Goal: Information Seeking & Learning: Learn about a topic

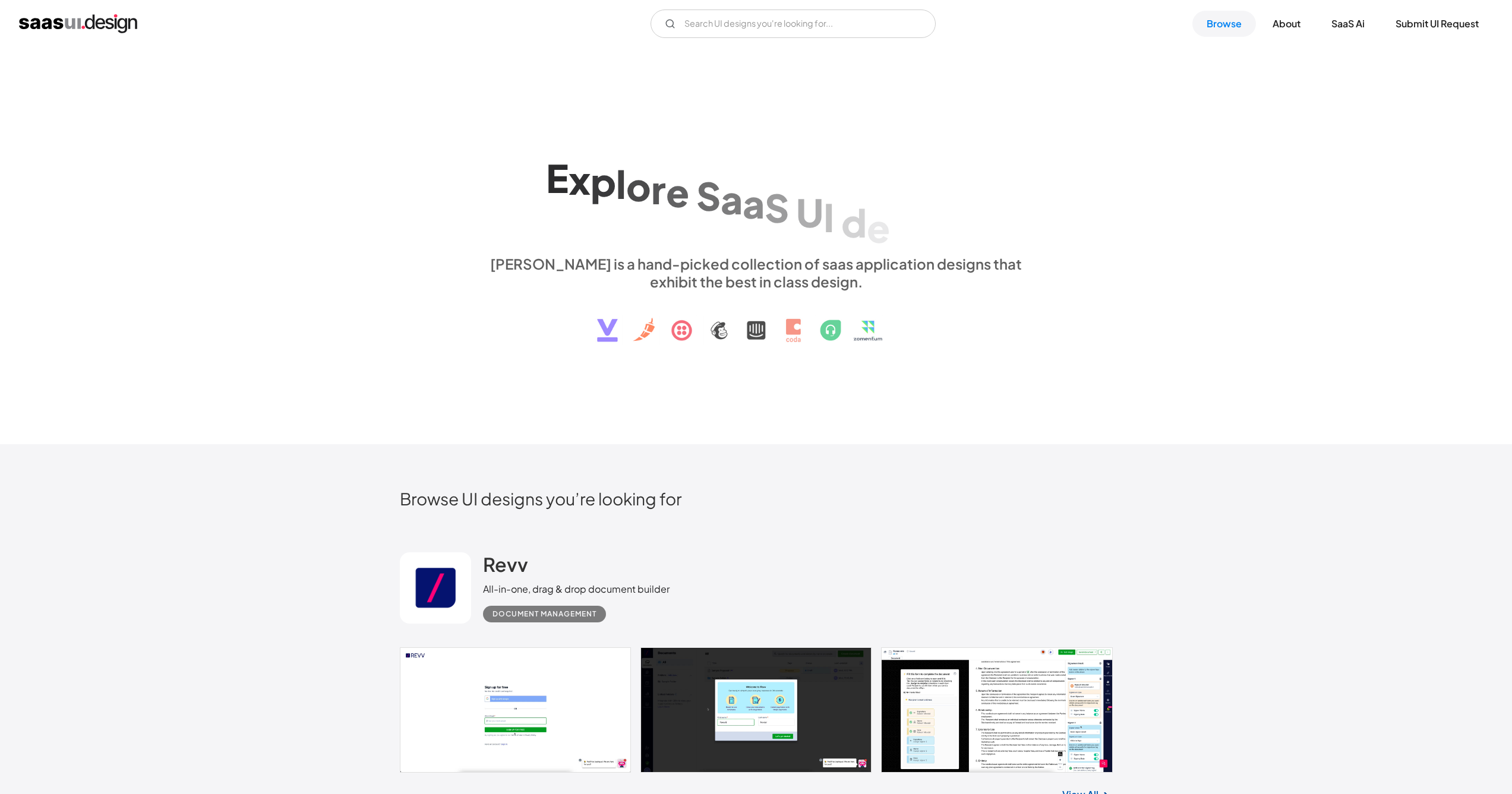
click at [1172, 336] on div "E x p l o r e S a a S U I d e s i g n p a t t e r n s & i n t e r a c t i o n s…" at bounding box center [756, 246] width 1512 height 397
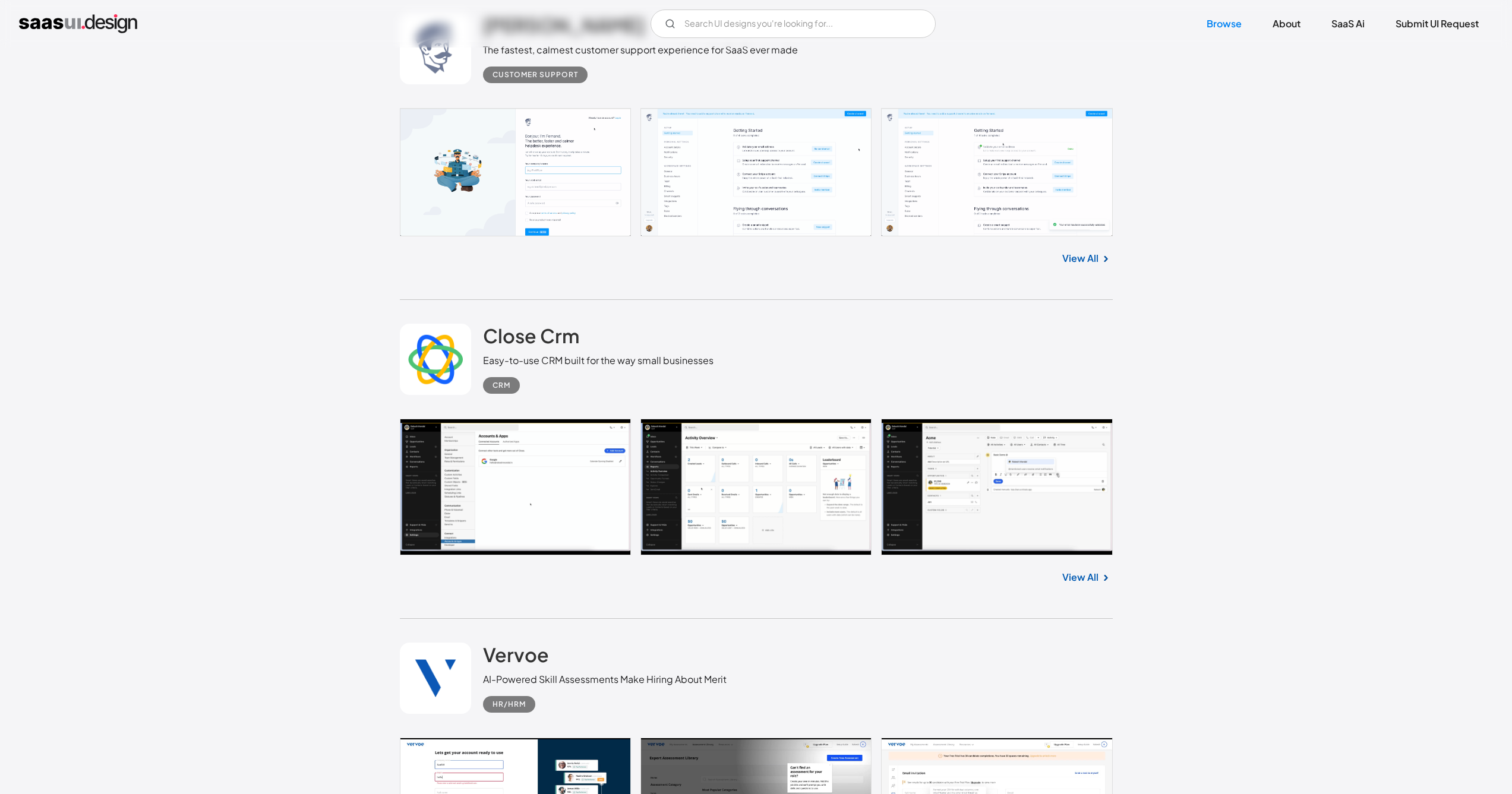
scroll to position [2421, 0]
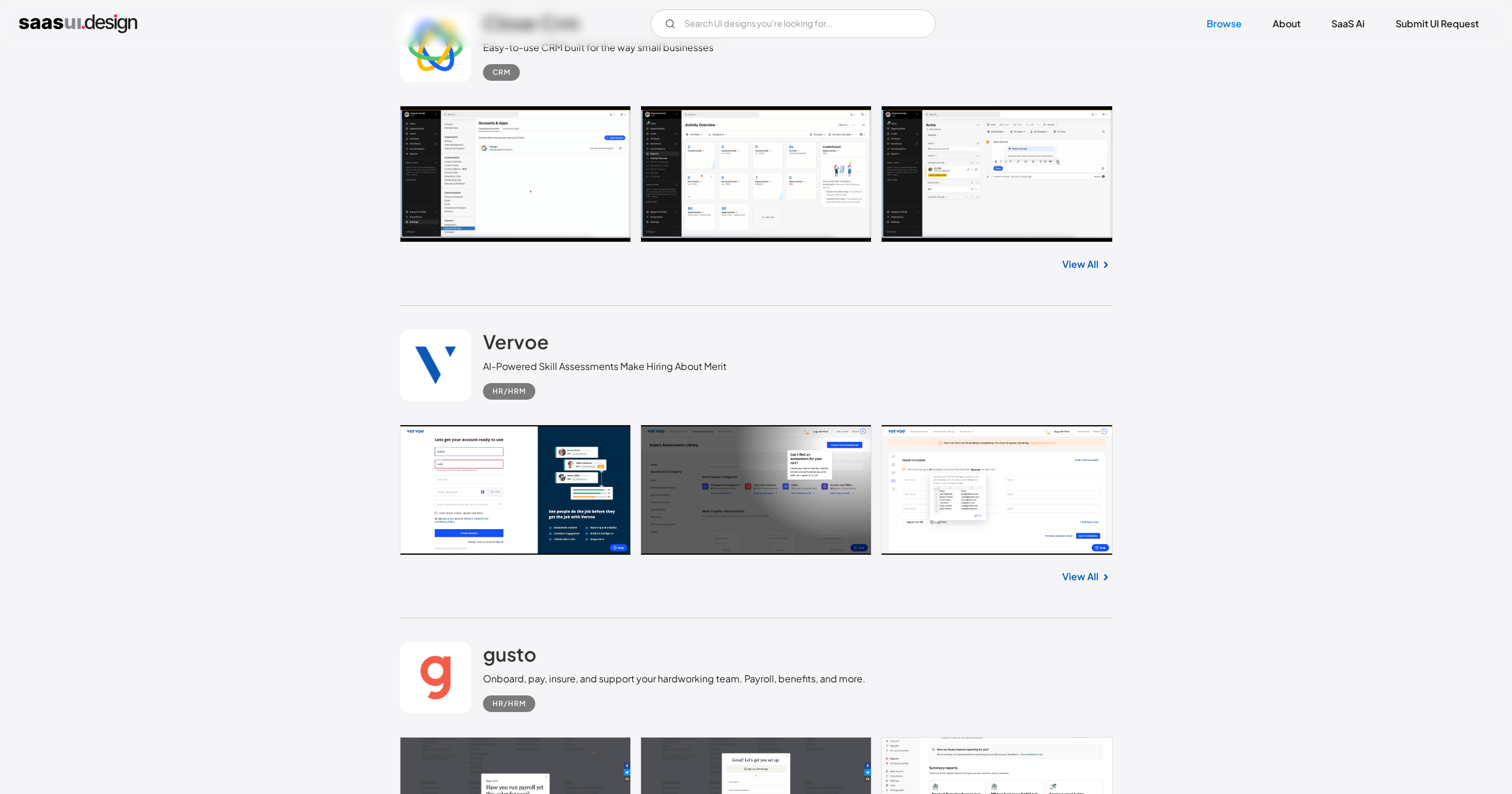
click at [569, 486] on link at bounding box center [756, 489] width 713 height 130
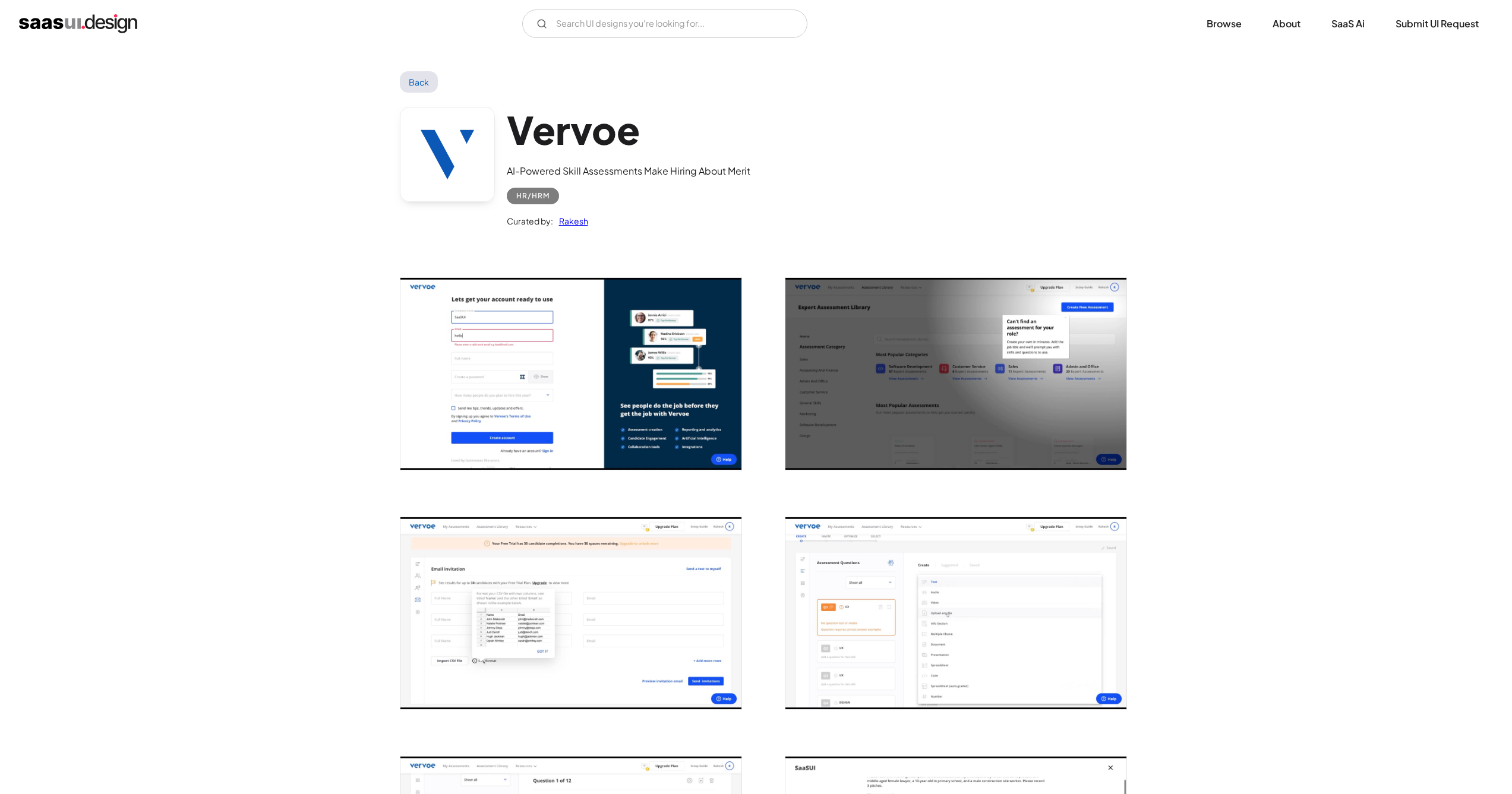
click at [991, 357] on img "open lightbox" at bounding box center [956, 374] width 341 height 192
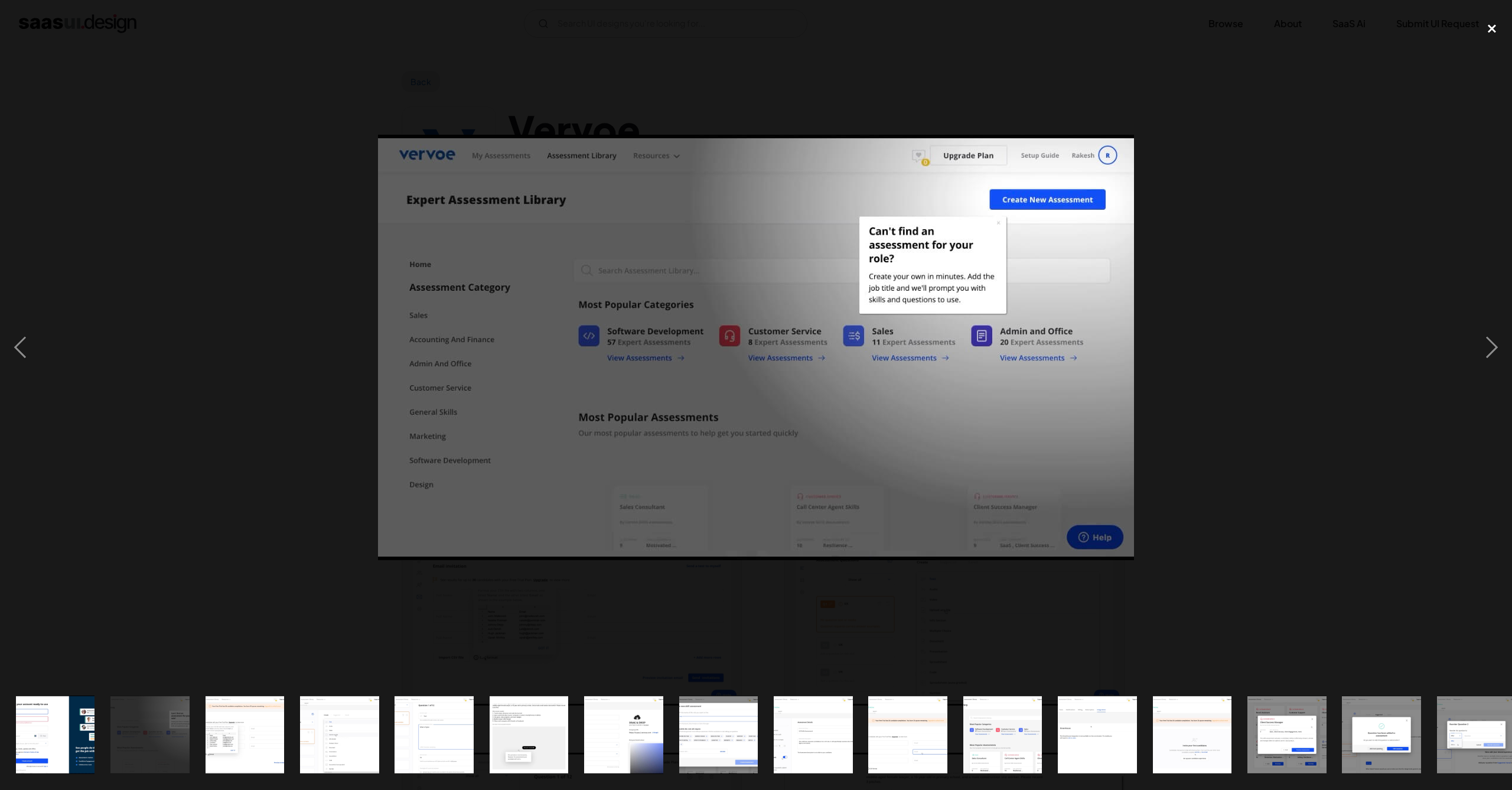
click at [1489, 23] on div "close lightbox" at bounding box center [1492, 28] width 40 height 26
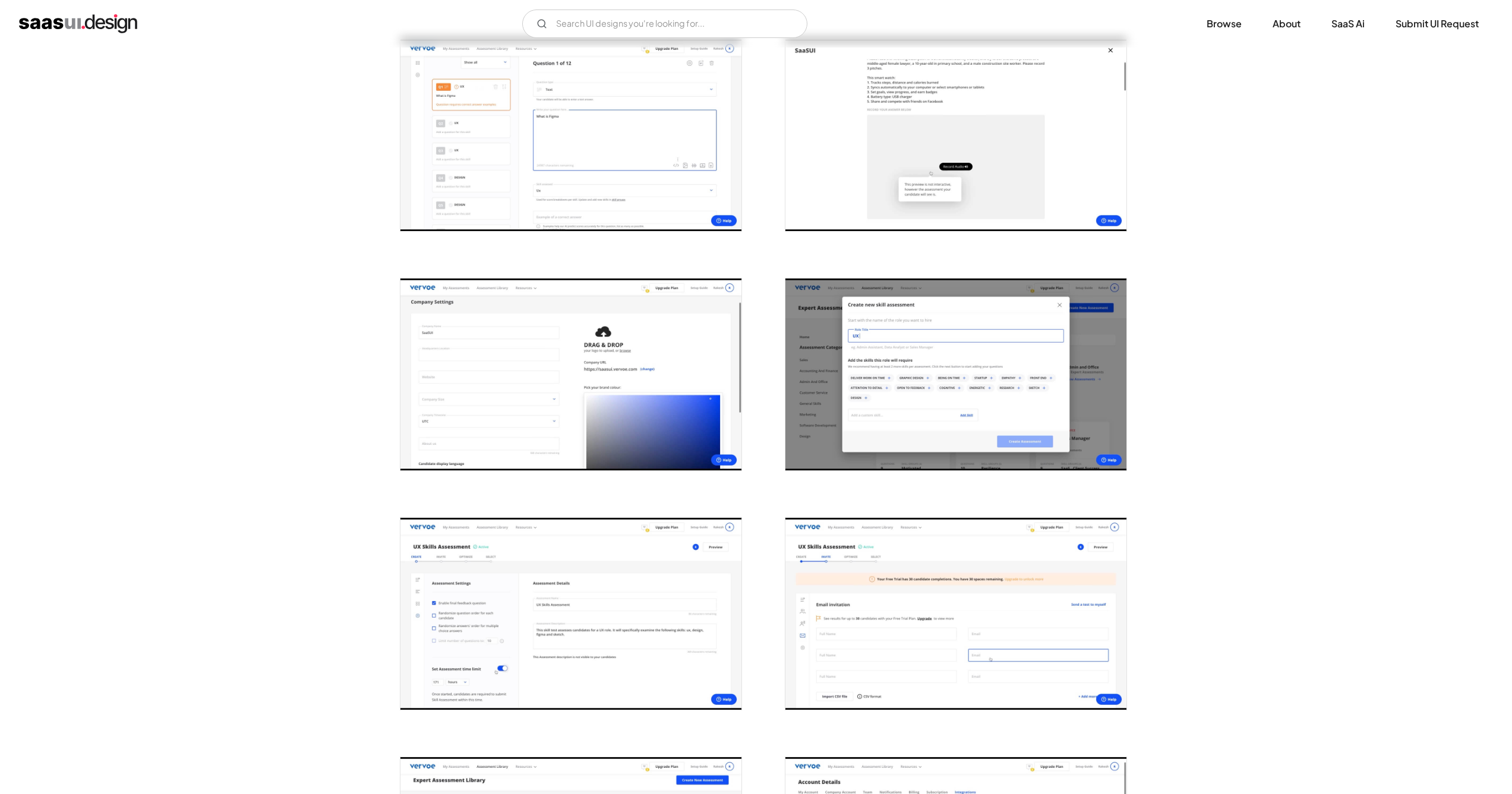
scroll to position [1022, 0]
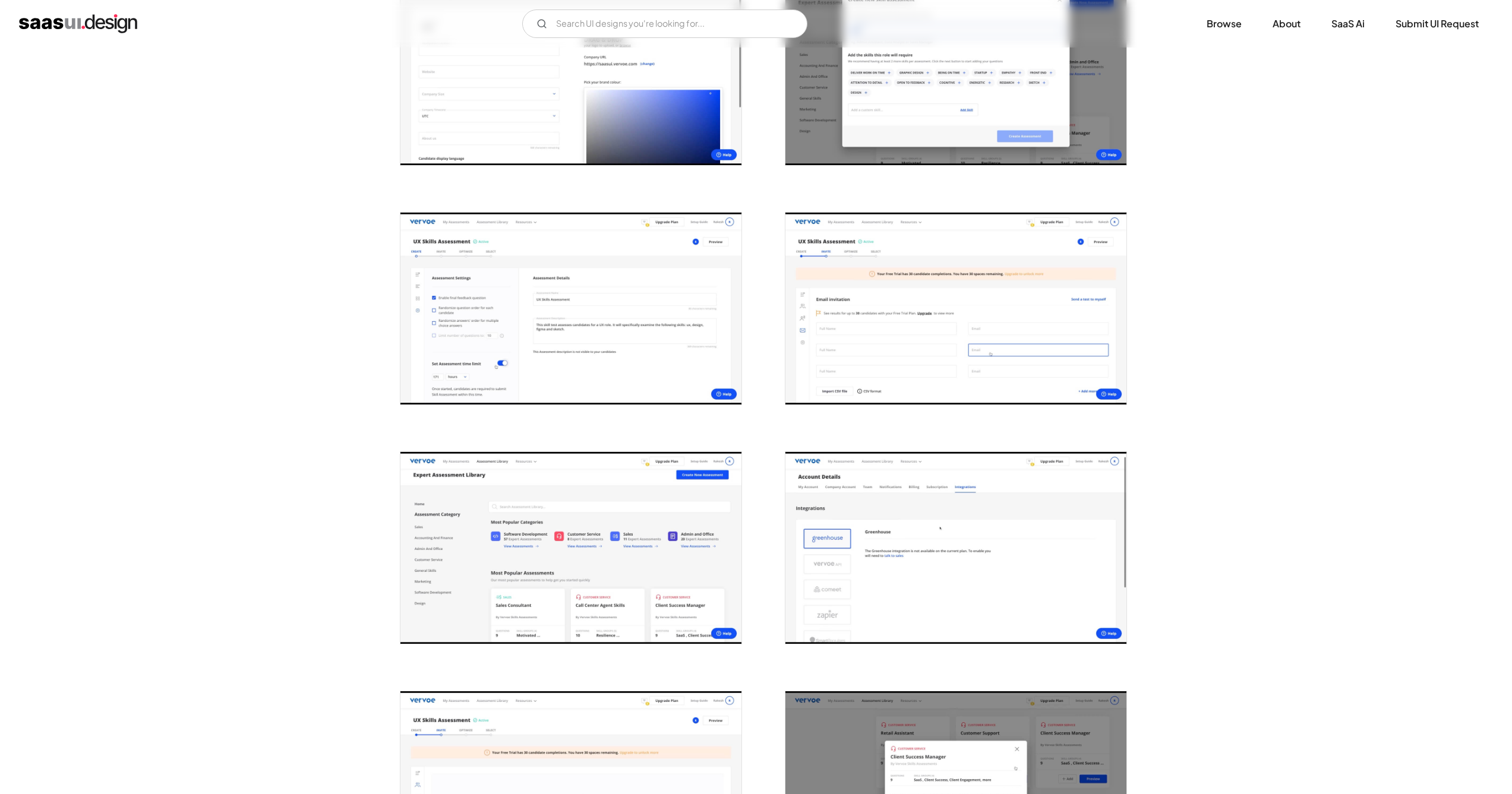
click at [1354, 491] on div "Back Vervoe AI-Powered Skill Assessments Make Hiring About Merit HR/HRM Curated…" at bounding box center [756, 333] width 1512 height 2617
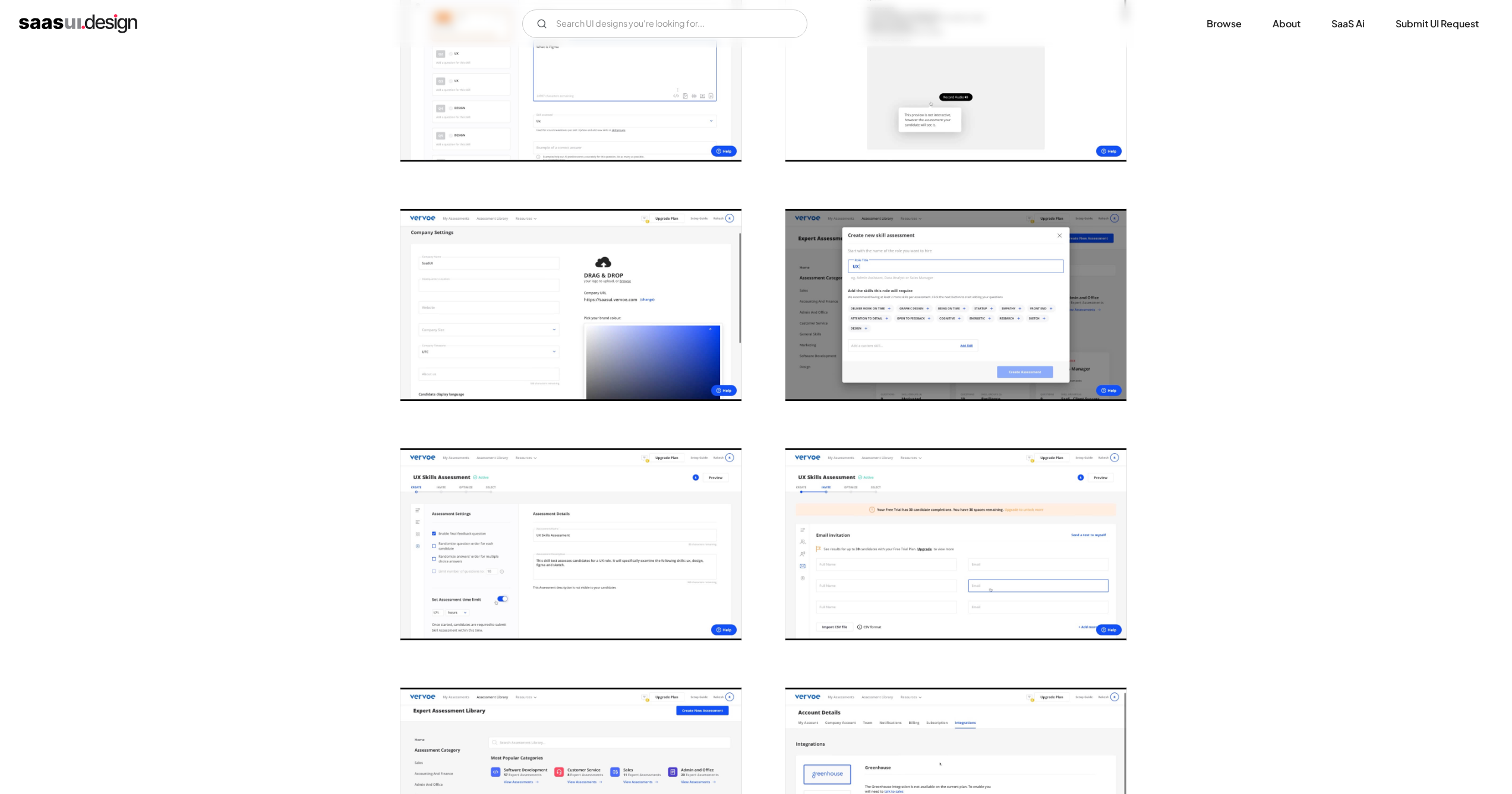
scroll to position [0, 0]
